Goal: Use online tool/utility: Use online tool/utility

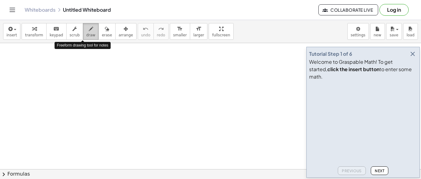
click at [83, 35] on button "draw" at bounding box center [91, 31] width 16 height 17
